Goal: Task Accomplishment & Management: Use online tool/utility

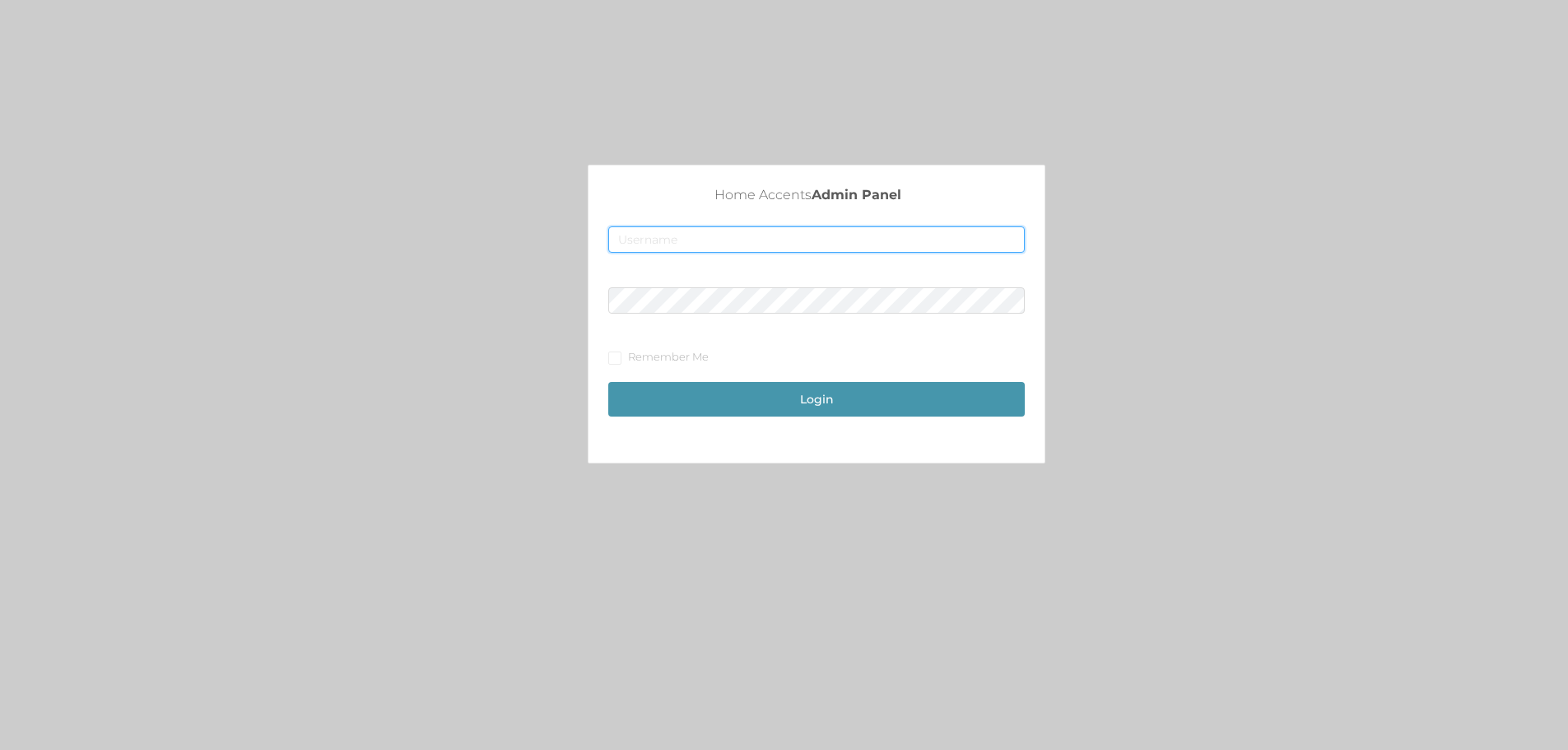
type input "[EMAIL_ADDRESS][DOMAIN_NAME]"
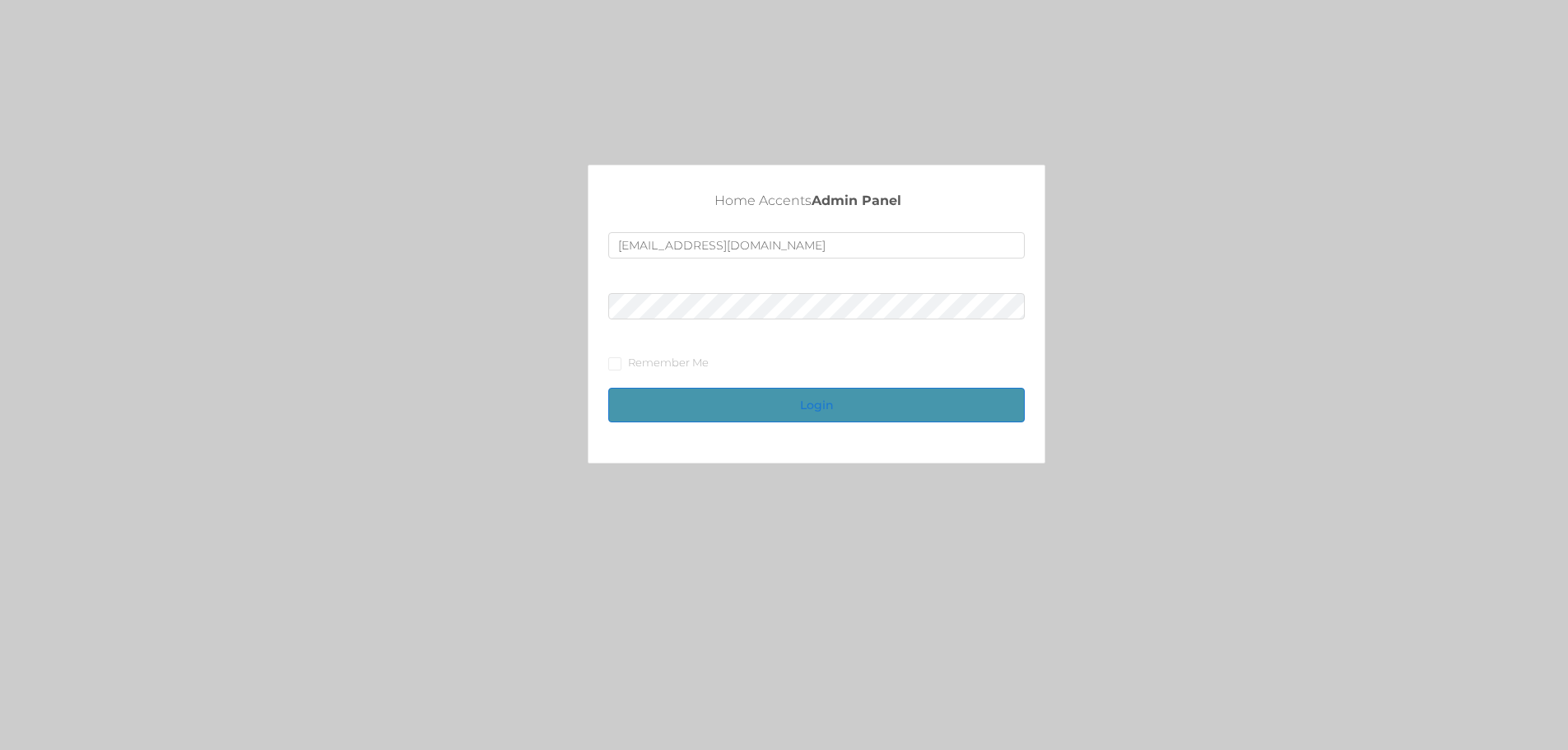
click at [786, 397] on button "Login" at bounding box center [816, 405] width 416 height 34
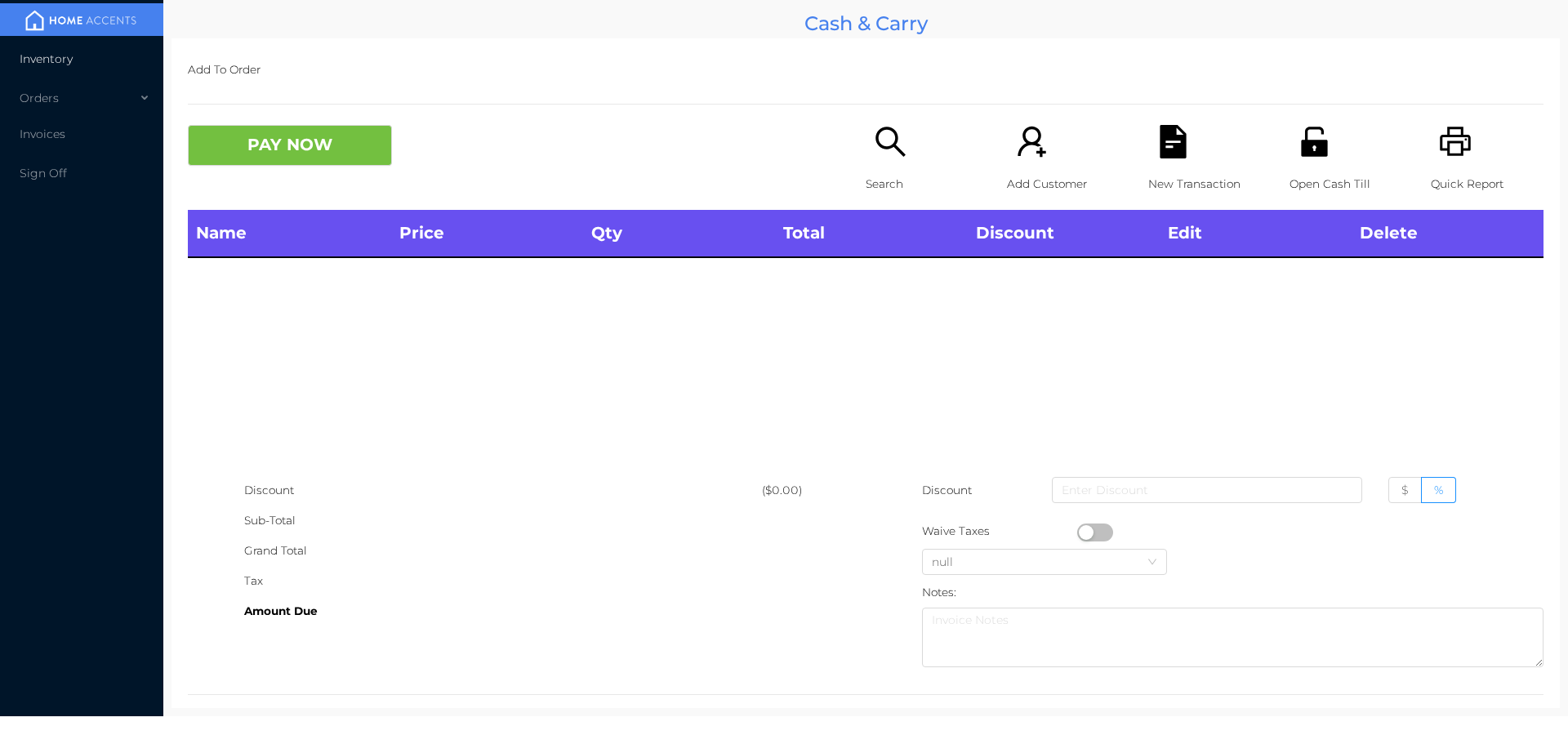
click at [65, 63] on span "Inventory" at bounding box center [46, 59] width 53 height 15
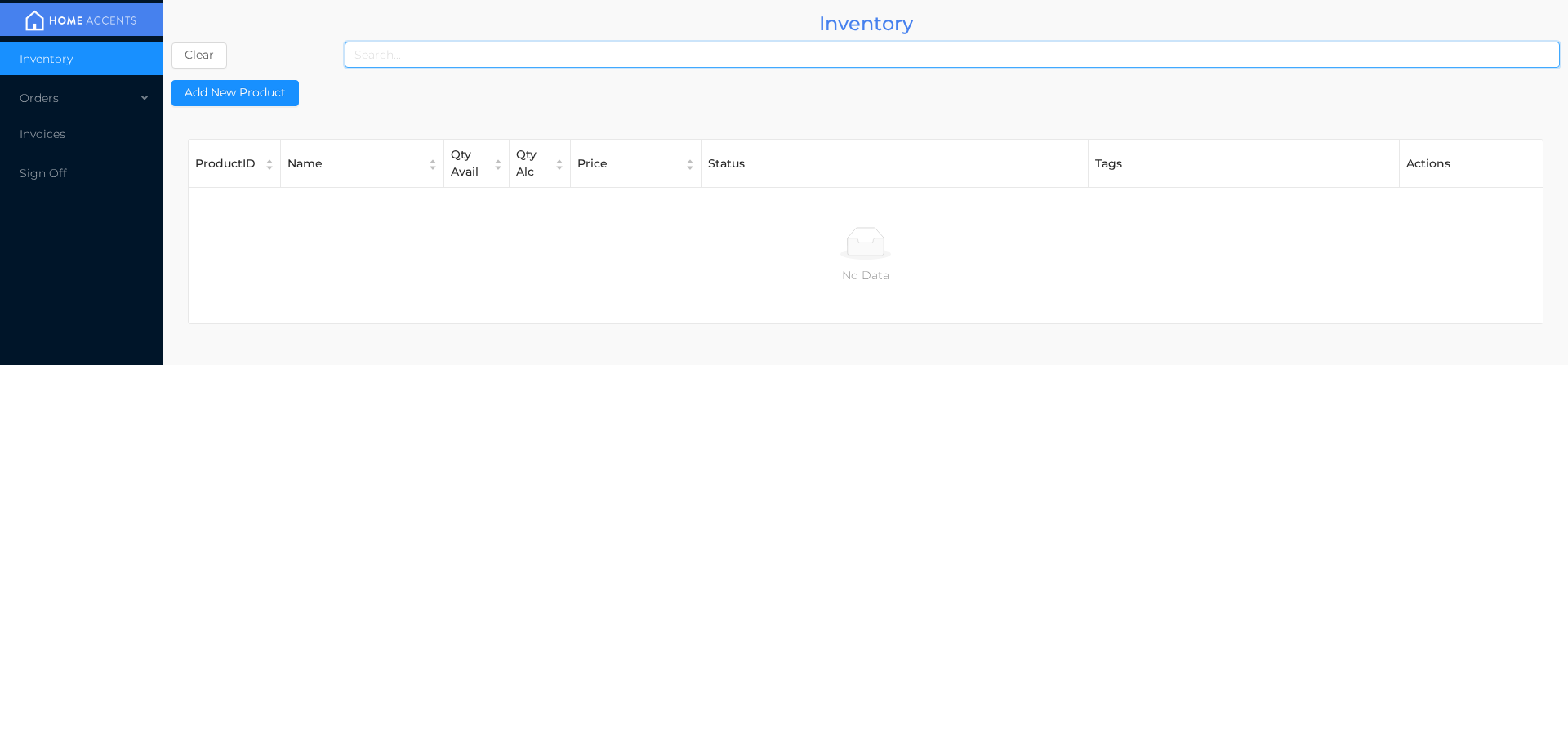
click at [585, 57] on input at bounding box center [952, 55] width 1215 height 26
type input "0"
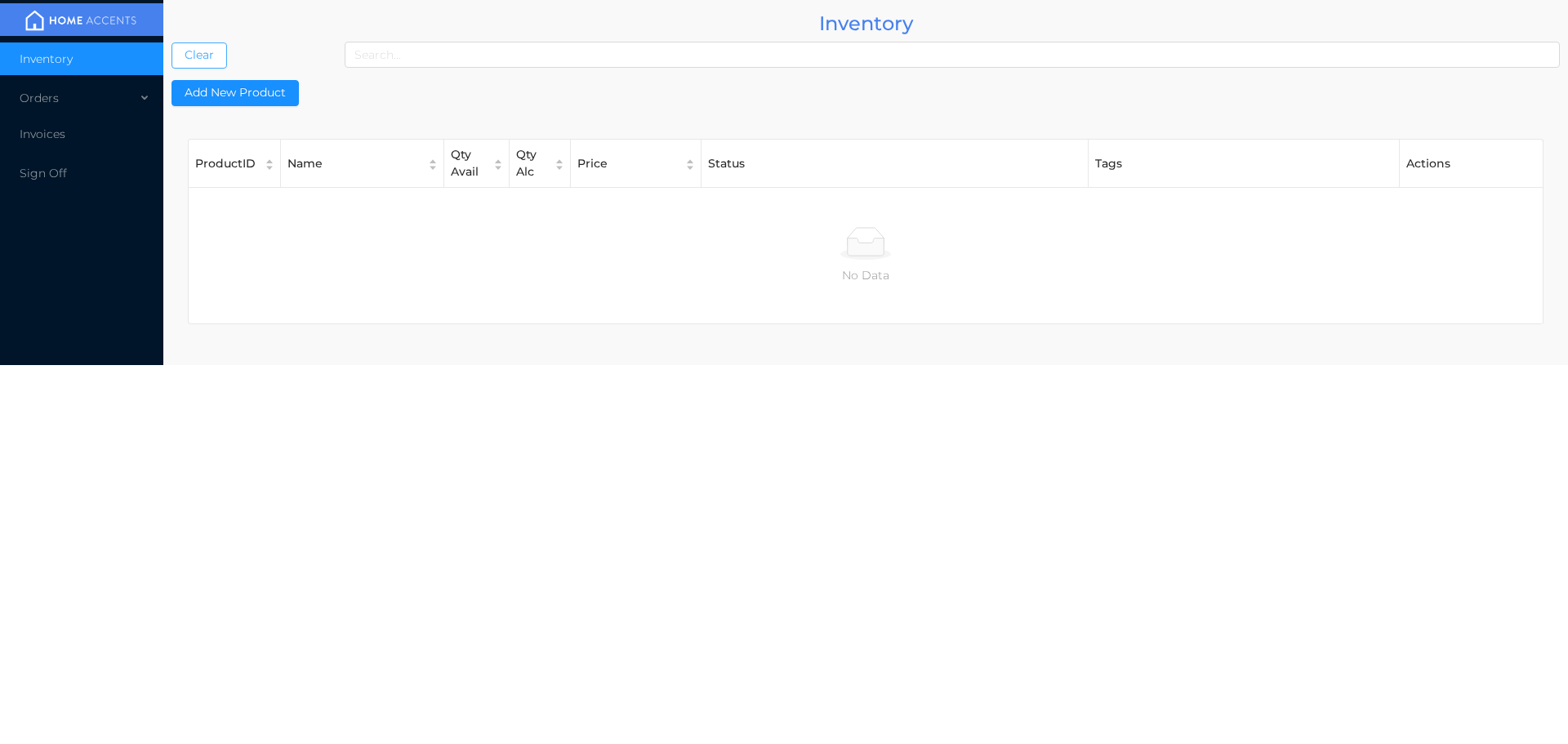
click at [195, 55] on button "Clear" at bounding box center [199, 55] width 55 height 26
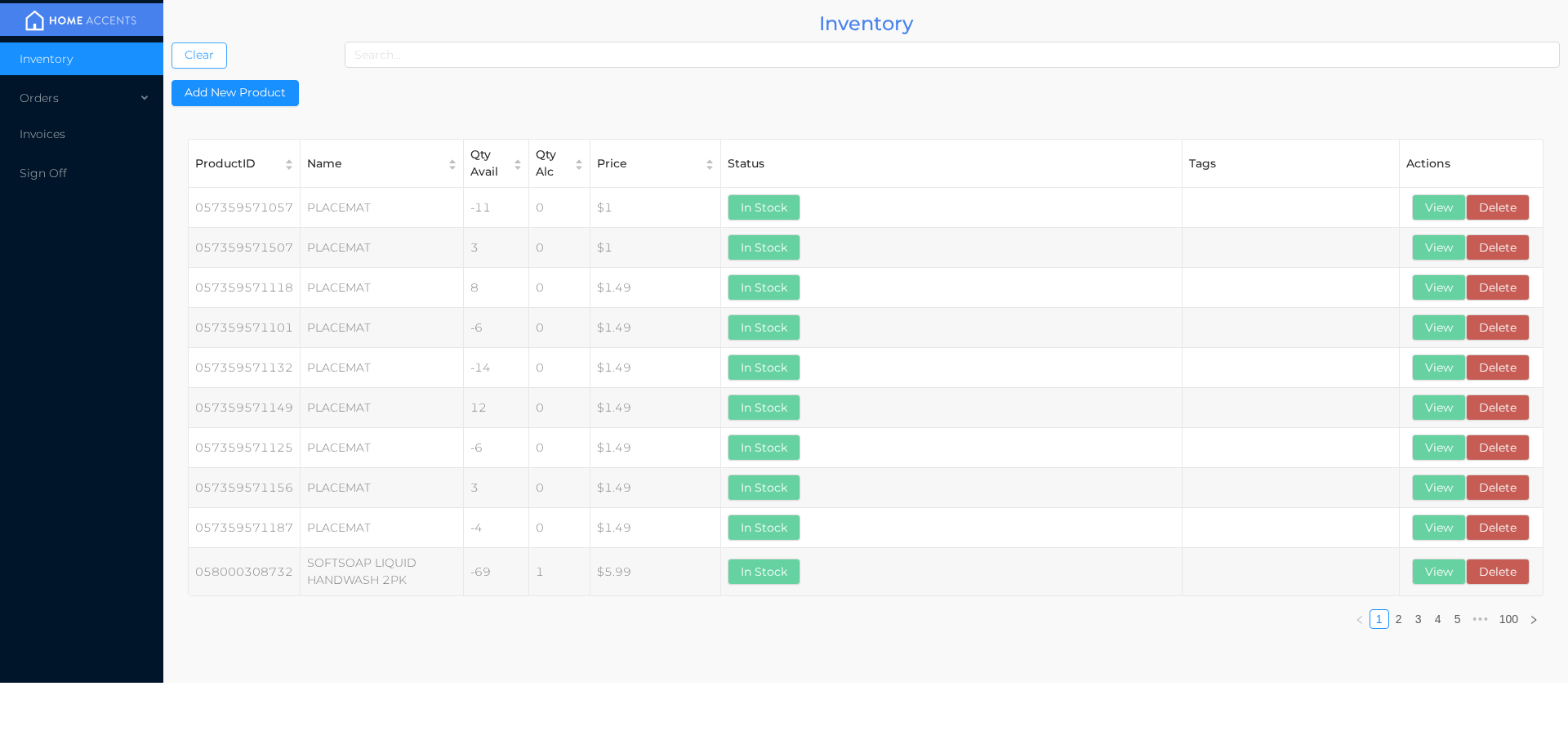
click at [171, 42] on button "Clear" at bounding box center [199, 55] width 55 height 26
